Goal: Communication & Community: Ask a question

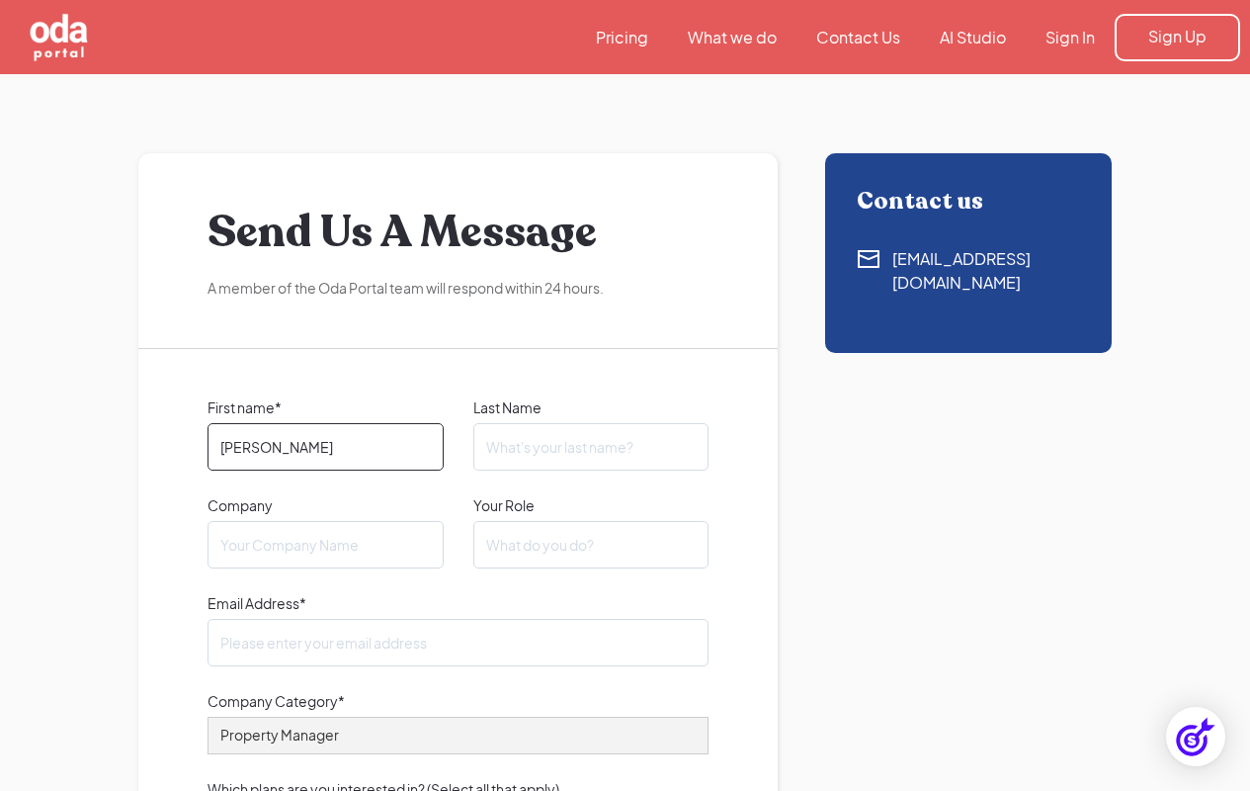
type input "[PERSON_NAME]"
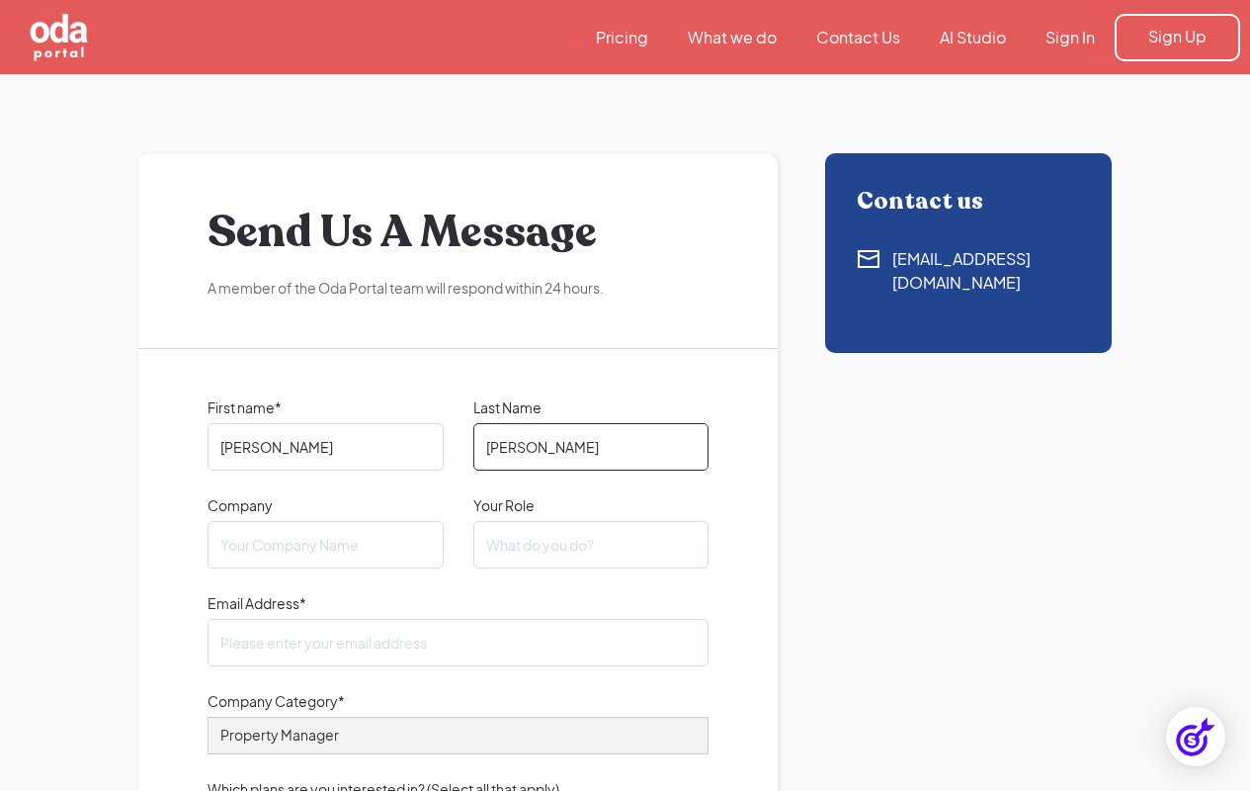
type input "[PERSON_NAME]"
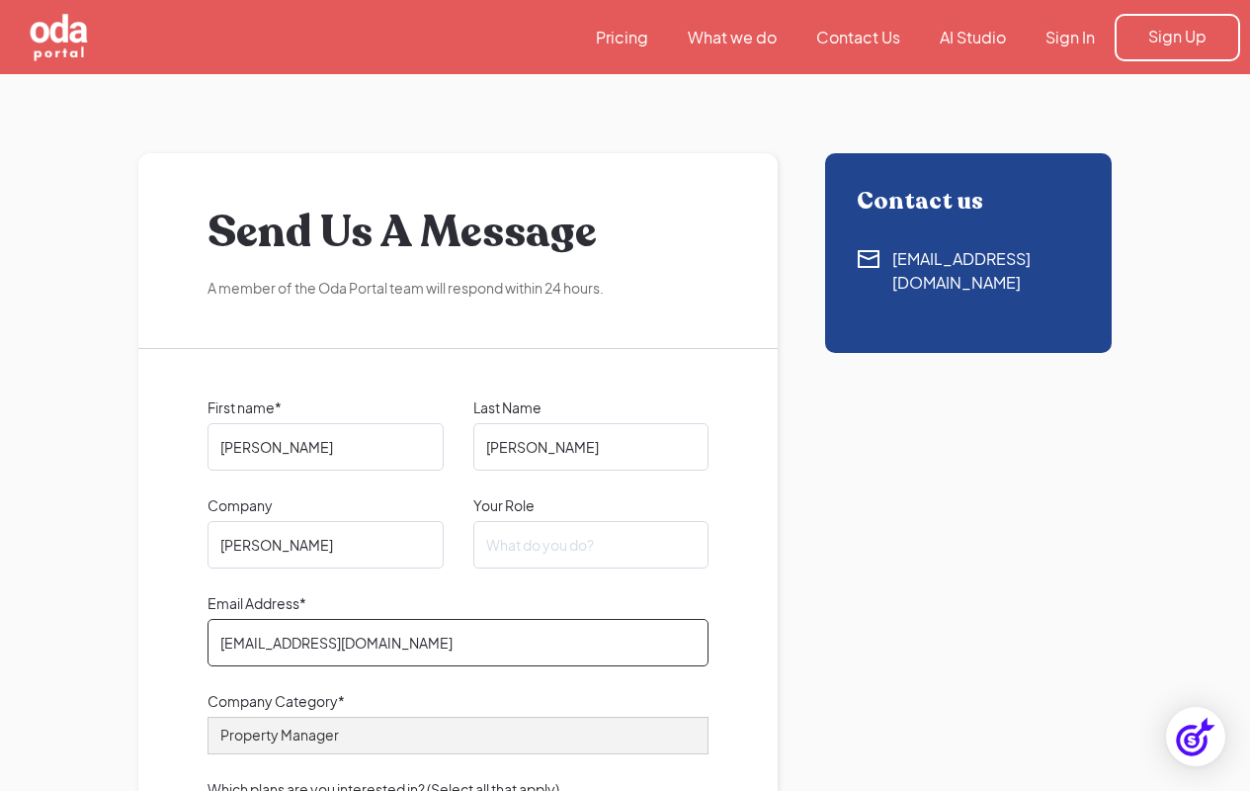
type input "[EMAIL_ADDRESS][DOMAIN_NAME]"
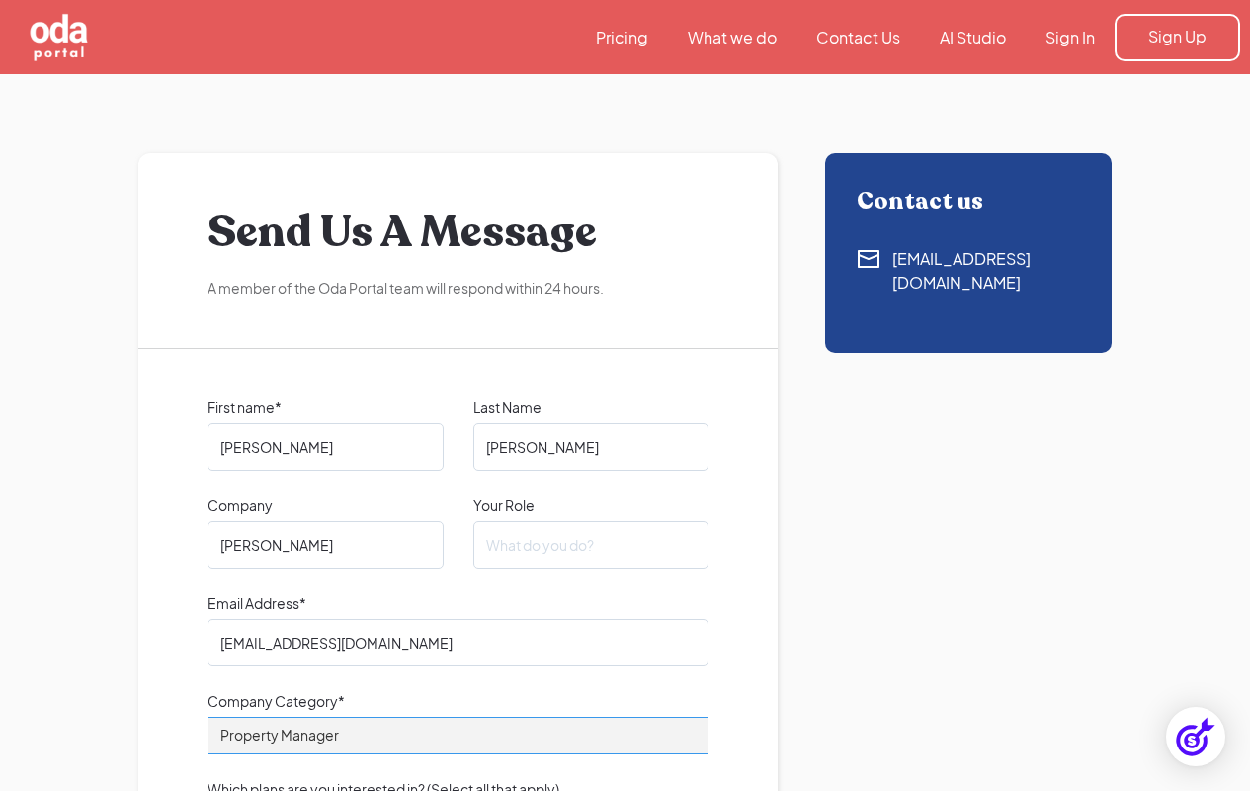
select select "Other"
type textarea "Hi there, Having a hobby is a wonderful way to relax, express creativity, and e…"
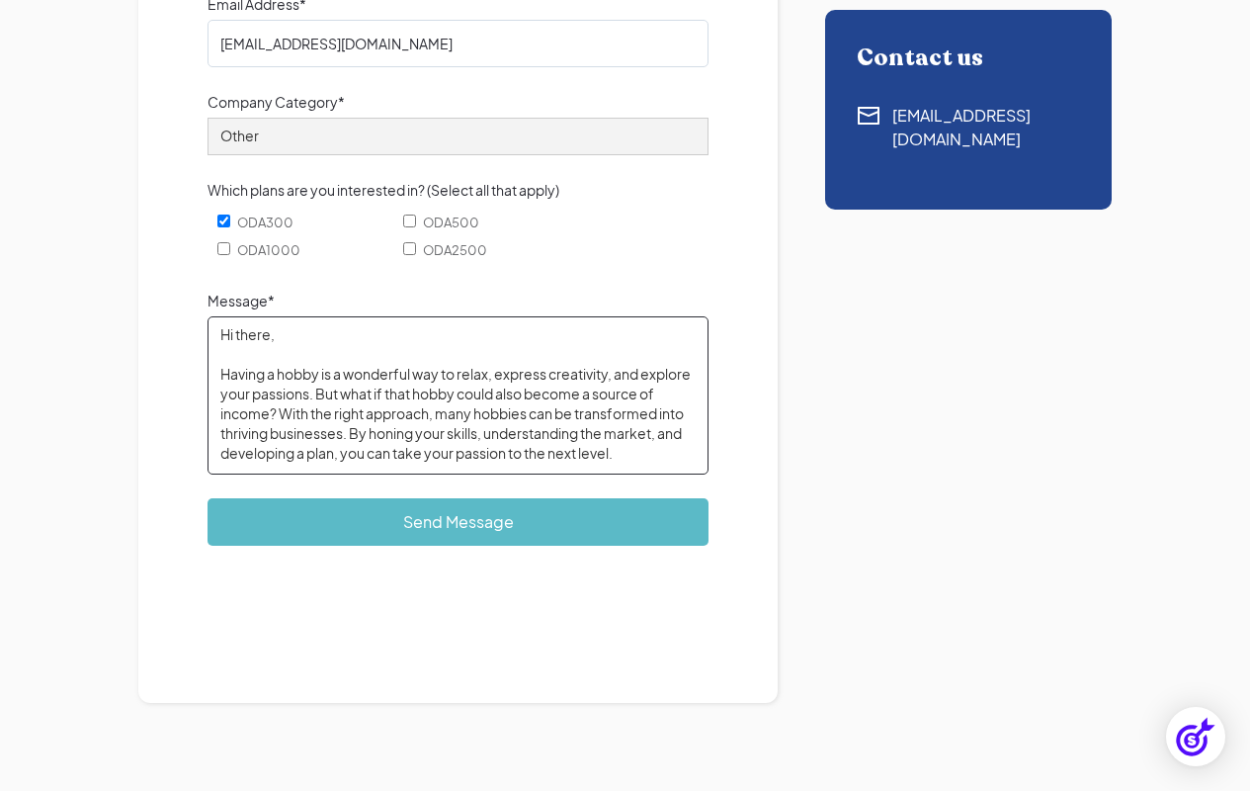
scroll to position [324, 0]
